Goal: Find contact information: Find contact information

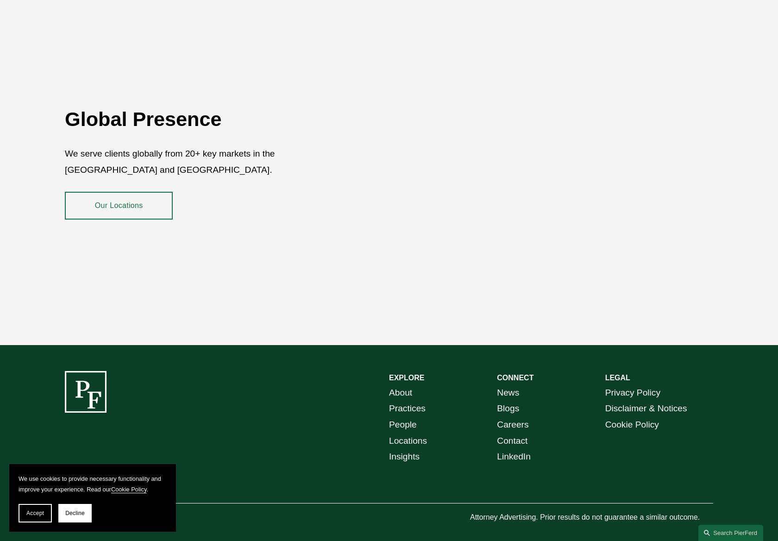
scroll to position [1659, 0]
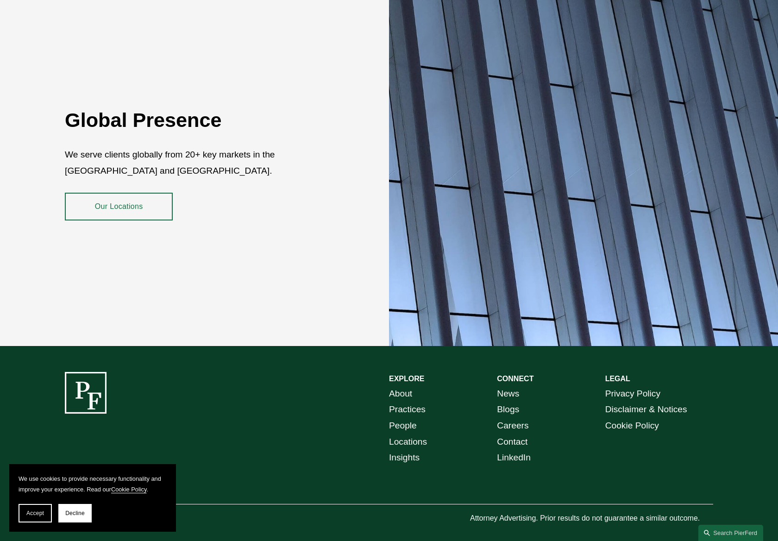
click at [407, 434] on link "Locations" at bounding box center [408, 442] width 38 height 16
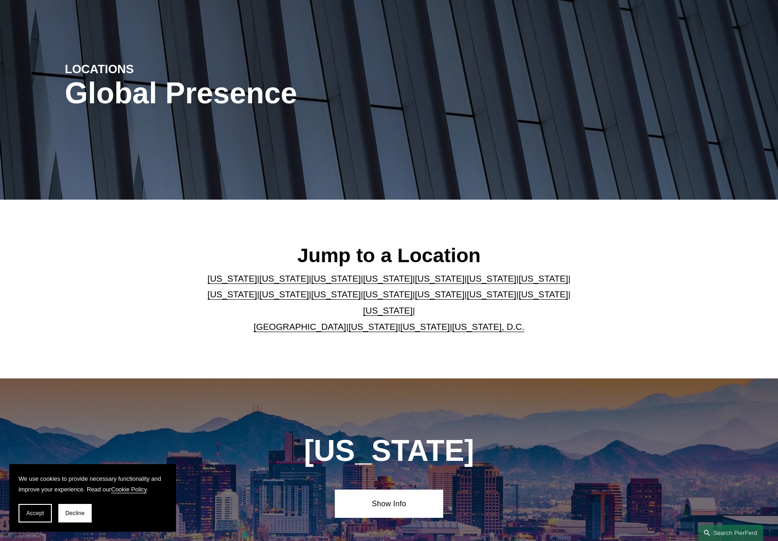
scroll to position [71, 0]
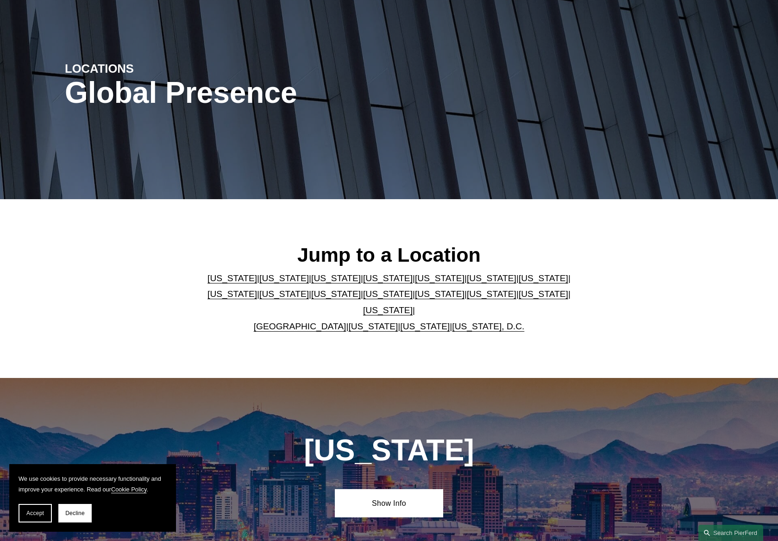
click at [467, 283] on link "Georgia" at bounding box center [492, 278] width 50 height 10
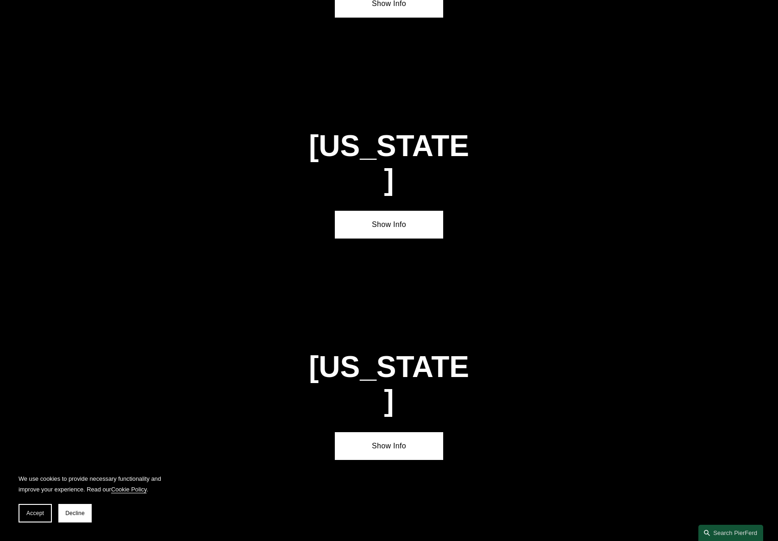
scroll to position [1424, 0]
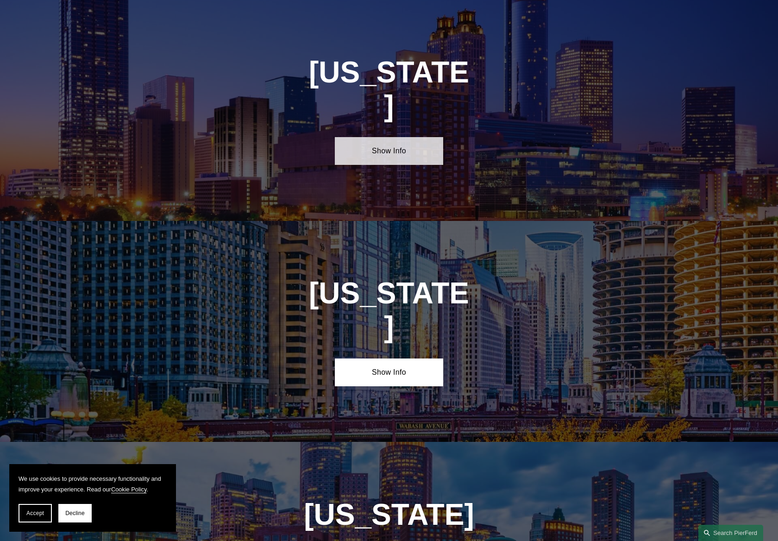
click at [396, 137] on link "Show Info" at bounding box center [389, 151] width 108 height 28
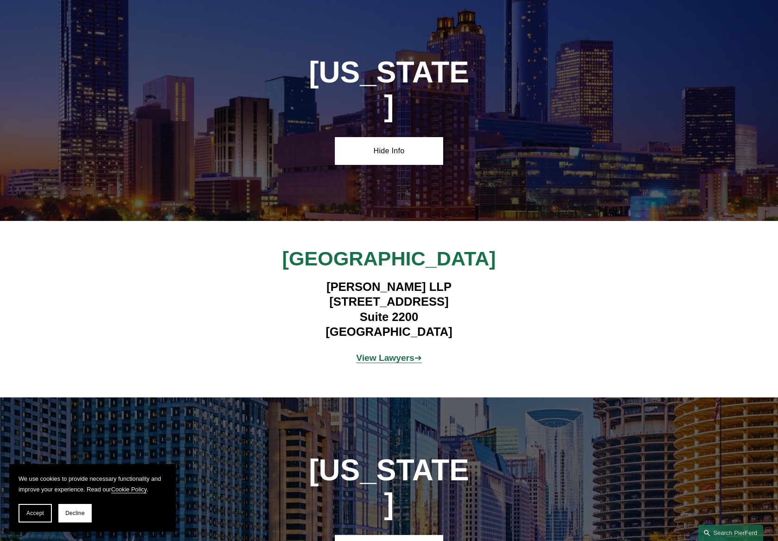
click at [402, 353] on strong "View Lawyers" at bounding box center [385, 358] width 58 height 10
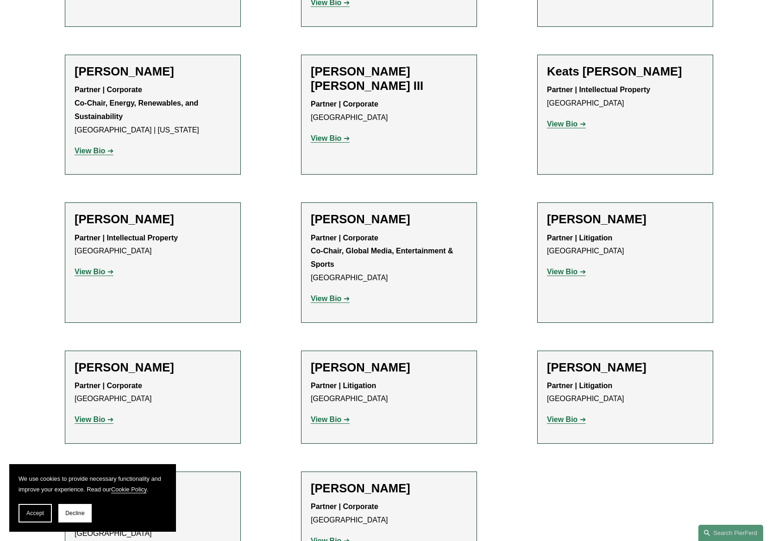
scroll to position [1180, 0]
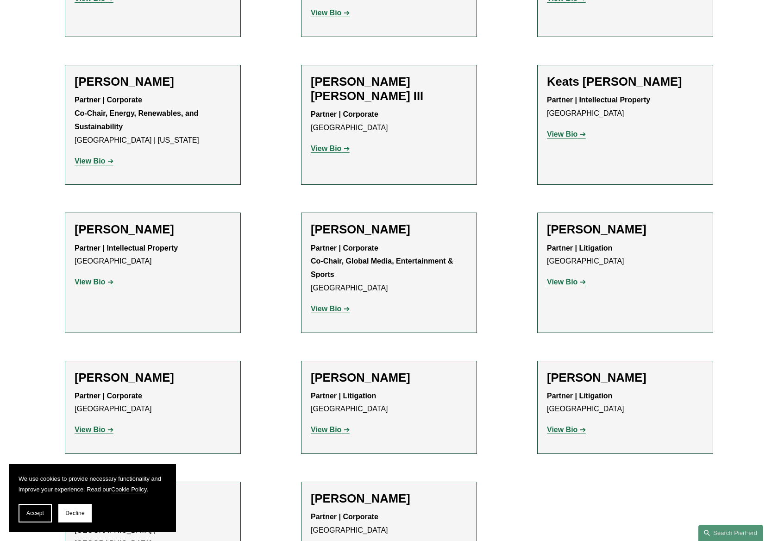
click at [327, 305] on strong "View Bio" at bounding box center [326, 309] width 31 height 8
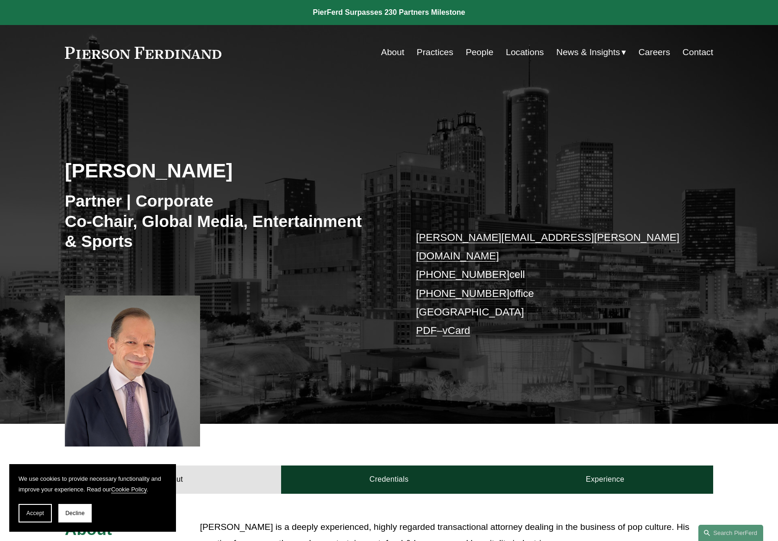
click at [392, 56] on link "About" at bounding box center [392, 53] width 23 height 18
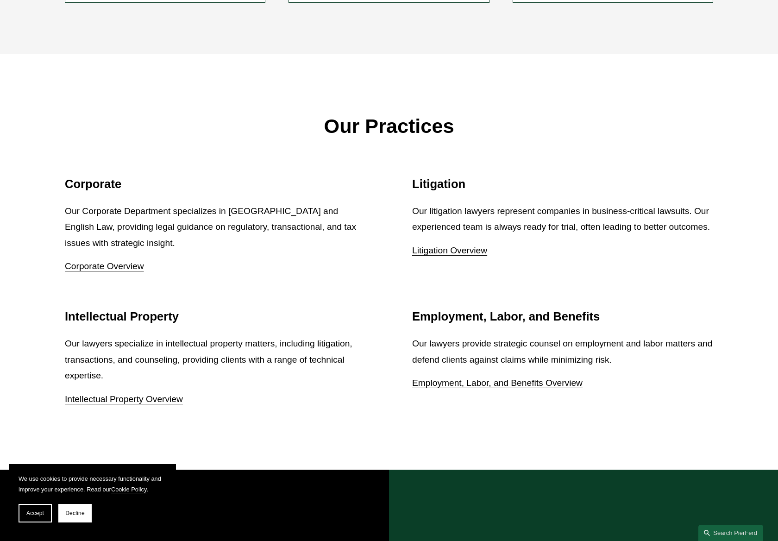
scroll to position [1092, 0]
